Goal: Task Accomplishment & Management: Manage account settings

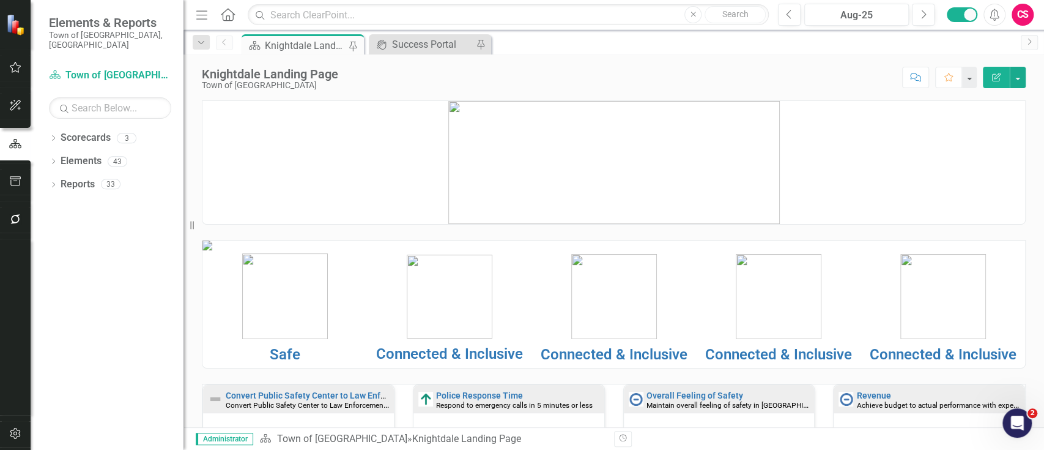
scroll to position [234, 0]
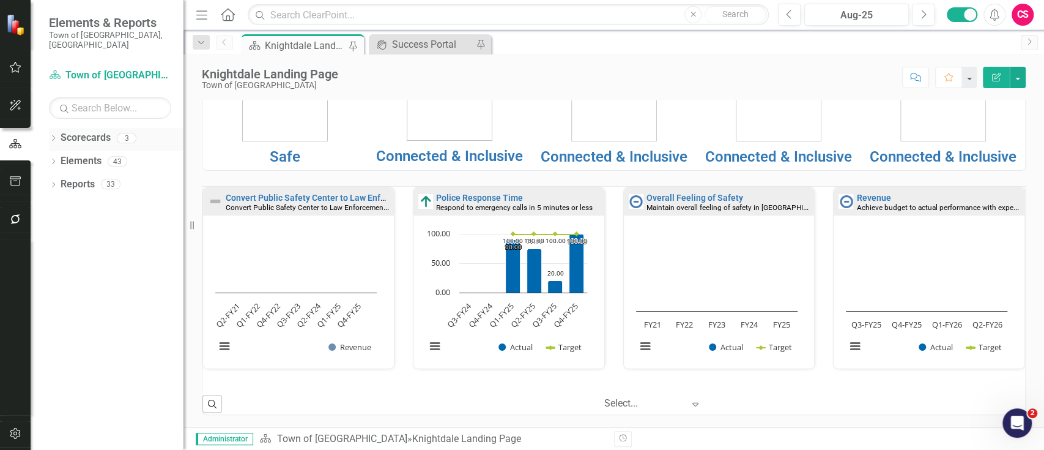
click at [55, 136] on icon "Dropdown" at bounding box center [53, 139] width 9 height 7
click at [87, 133] on link "Scorecards" at bounding box center [86, 138] width 50 height 14
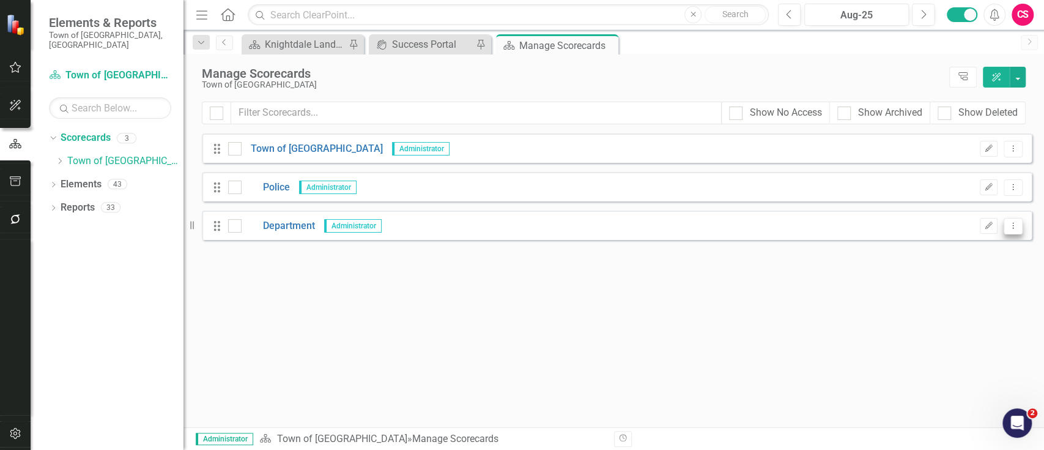
click at [1016, 226] on icon "Dropdown Menu" at bounding box center [1013, 225] width 10 height 8
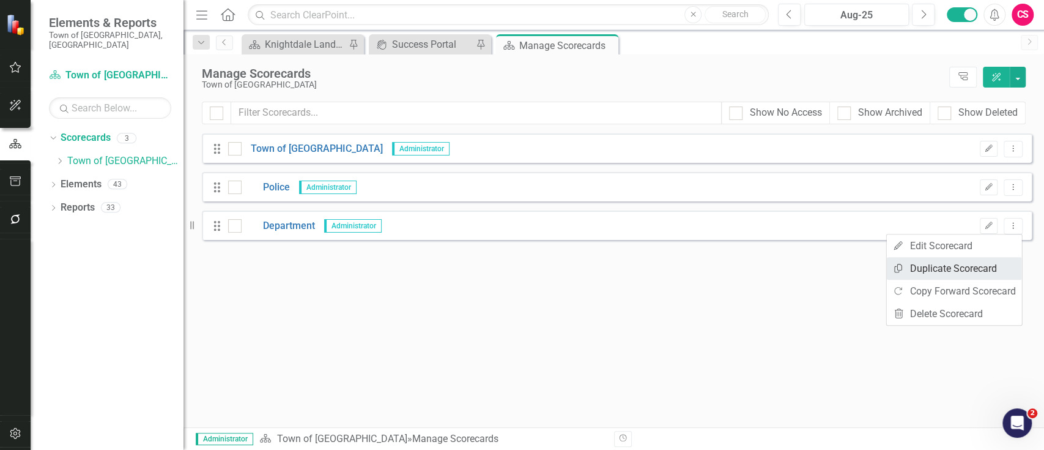
click at [924, 262] on link "Copy Duplicate Scorecard" at bounding box center [953, 268] width 135 height 23
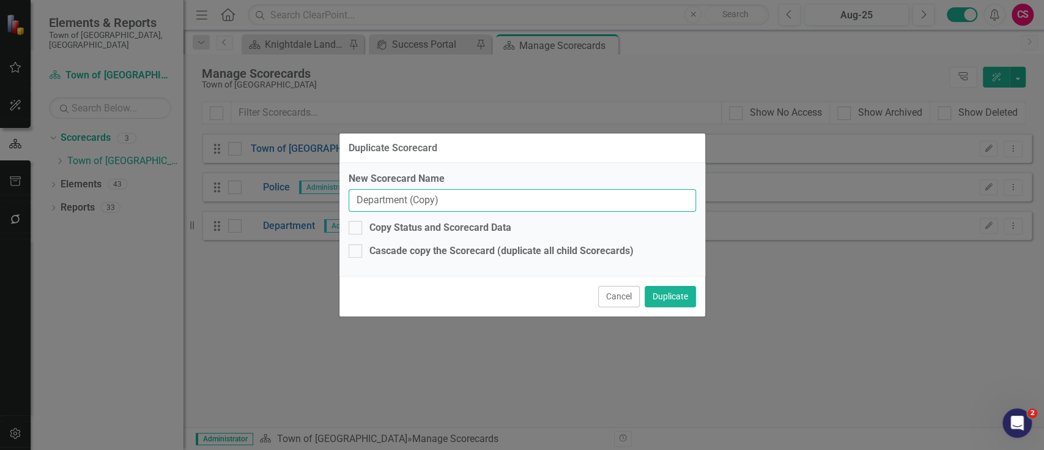
click at [436, 192] on input "Department (Copy)" at bounding box center [522, 200] width 347 height 23
type input "TEST"
click at [692, 289] on button "Duplicate" at bounding box center [670, 296] width 51 height 21
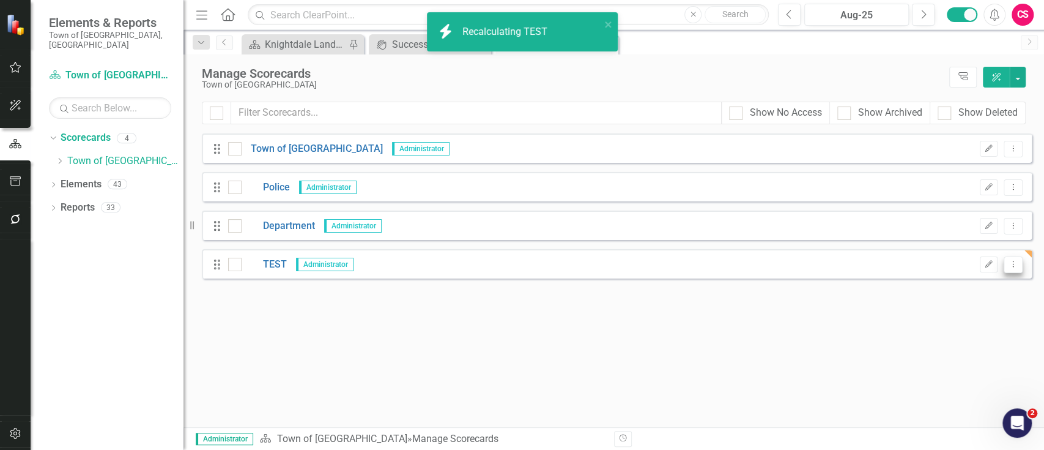
click at [1013, 260] on icon "Dropdown Menu" at bounding box center [1013, 264] width 10 height 8
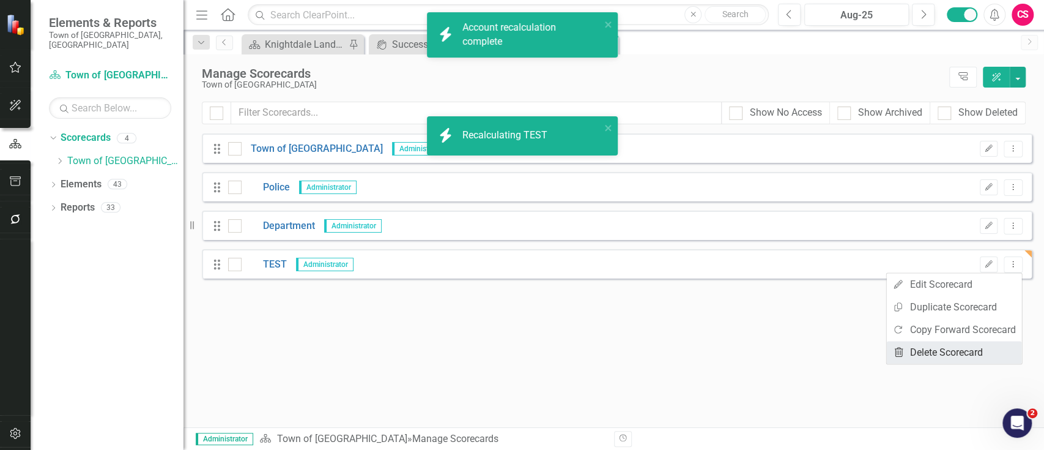
click at [952, 352] on link "Trash Delete Scorecard" at bounding box center [953, 352] width 135 height 23
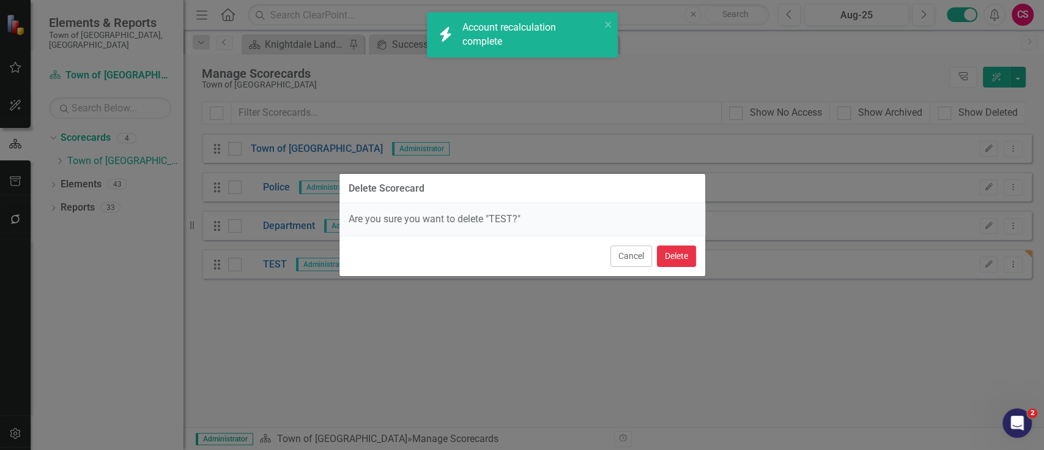
click at [688, 248] on button "Delete" at bounding box center [676, 255] width 39 height 21
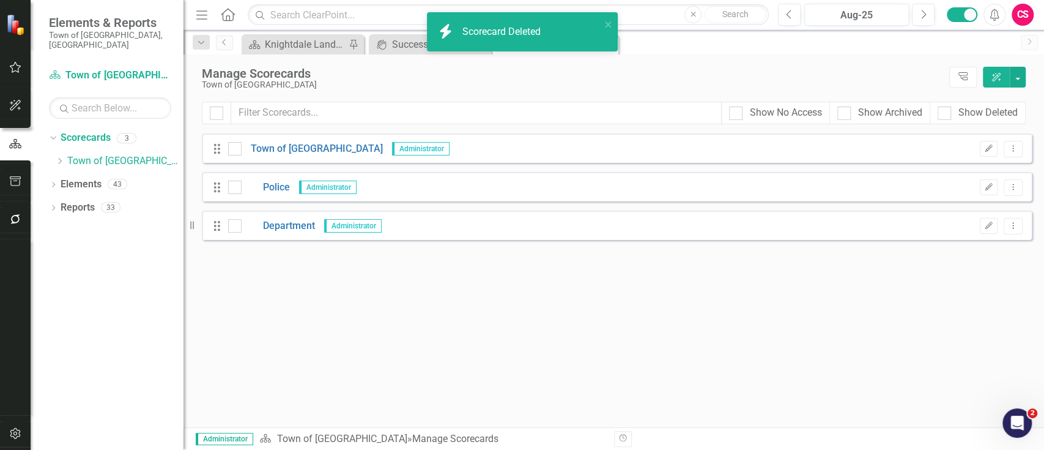
click at [519, 281] on div "Looks like you don't have any Scorecards set up yet. Why don't you add a Scorec…" at bounding box center [617, 280] width 830 height 294
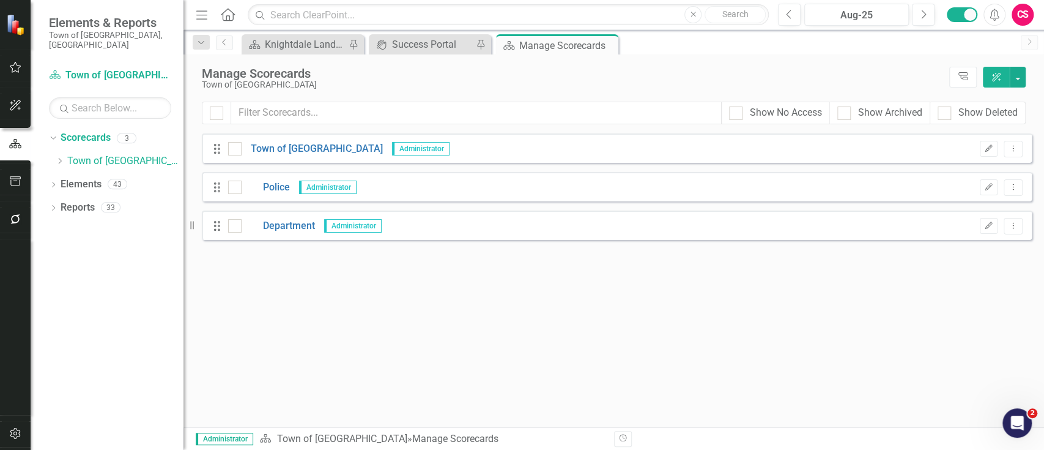
click at [506, 285] on div "Looks like you don't have any Scorecards set up yet. Why don't you add a Scorec…" at bounding box center [617, 280] width 830 height 294
click at [594, 406] on div "Looks like you don't have any Scorecards set up yet. Why don't you add a Scorec…" at bounding box center [617, 280] width 830 height 294
